Goal: Task Accomplishment & Management: Manage account settings

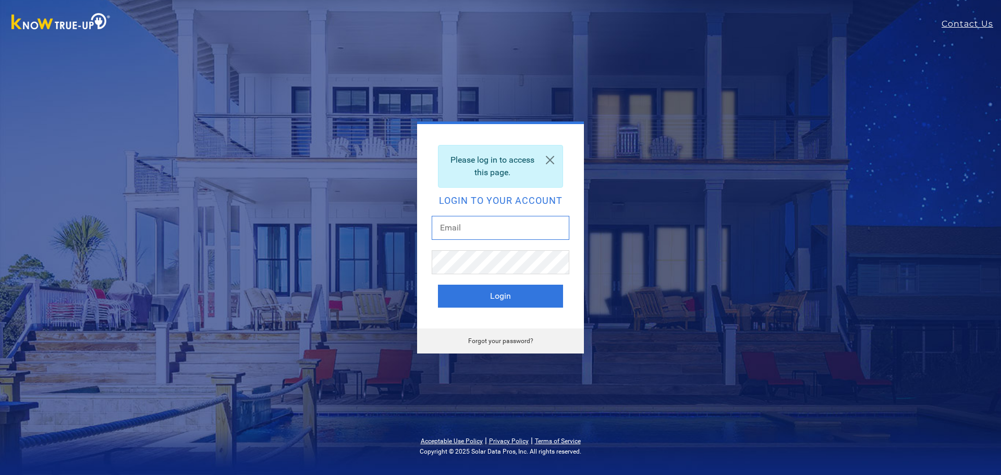
click at [489, 229] on input "text" at bounding box center [501, 228] width 138 height 24
type input "anlechtman@gmail.com"
click at [506, 293] on button "Login" at bounding box center [500, 296] width 125 height 23
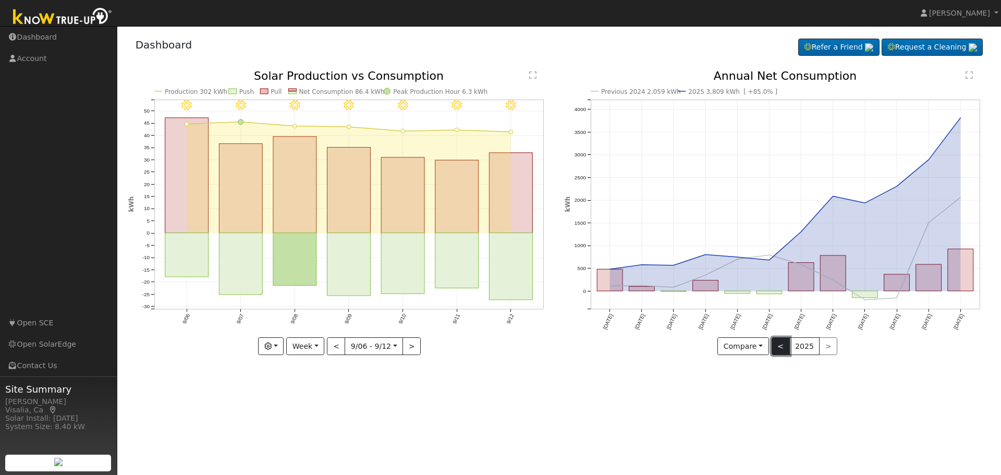
click at [777, 346] on button "<" at bounding box center [780, 346] width 18 height 18
